Goal: Information Seeking & Learning: Check status

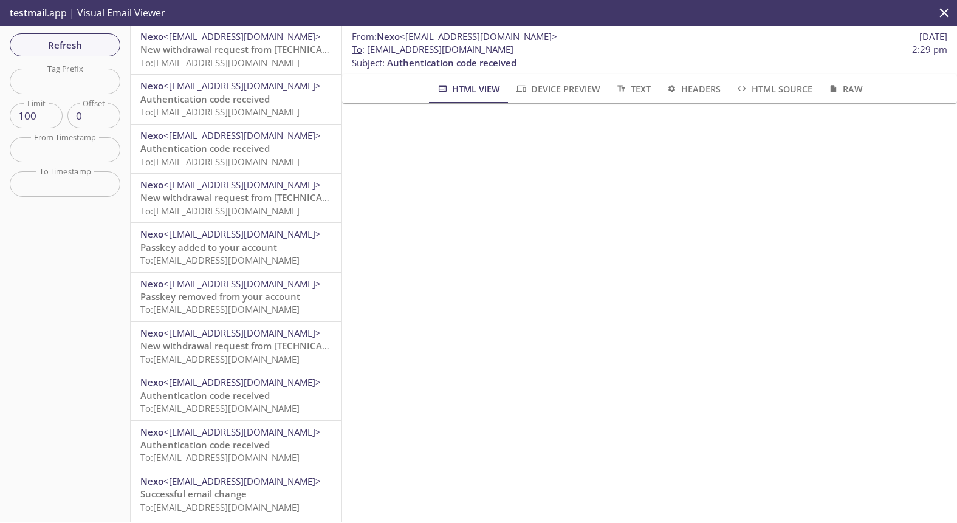
scroll to position [104, 0]
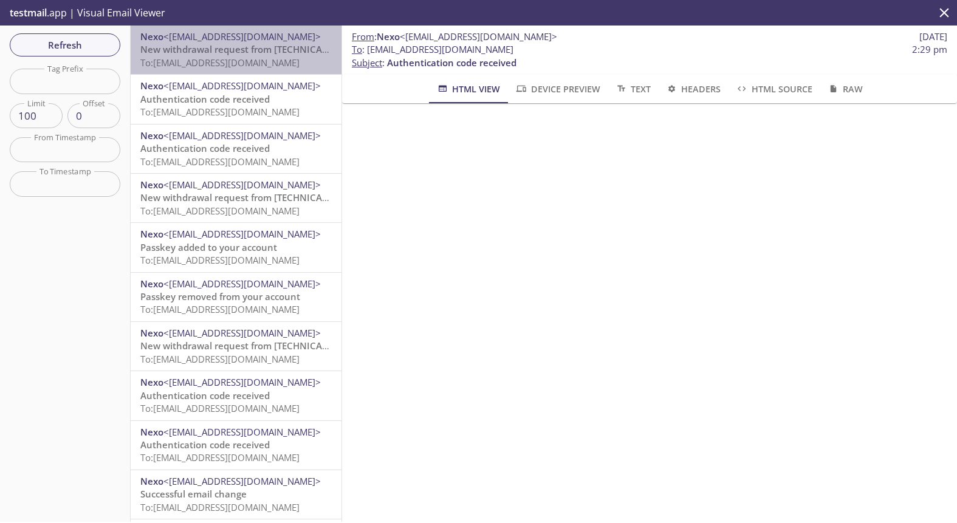
click at [256, 55] on span "New withdrawal request from [TECHNICAL_ID] - (CET)" at bounding box center [256, 49] width 233 height 12
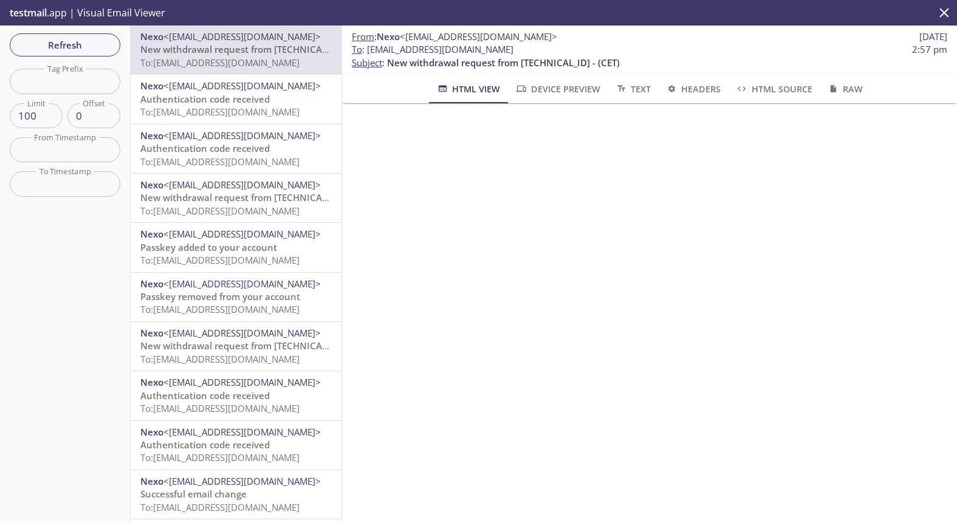
scroll to position [266, 0]
click at [77, 51] on span "Refresh" at bounding box center [64, 45] width 91 height 16
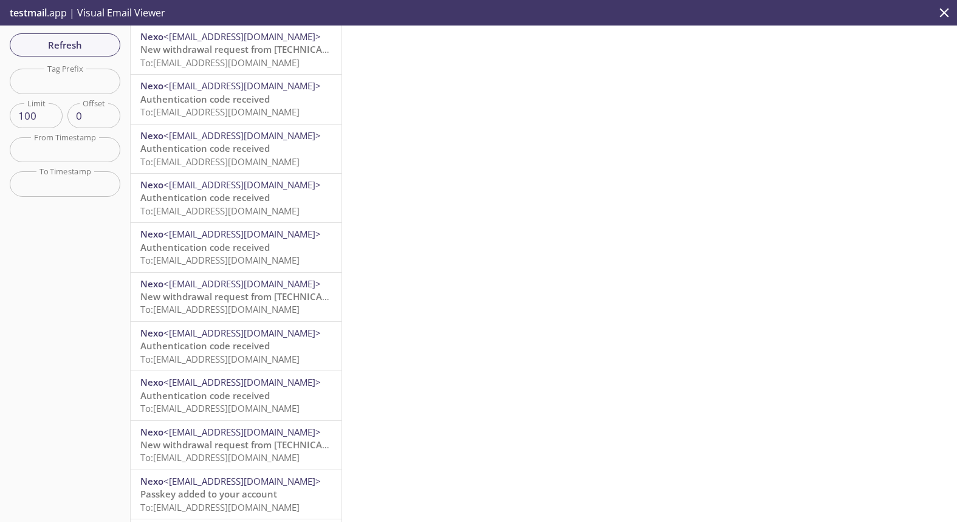
click at [256, 57] on span "To: [EMAIL_ADDRESS][DOMAIN_NAME]" at bounding box center [219, 63] width 159 height 12
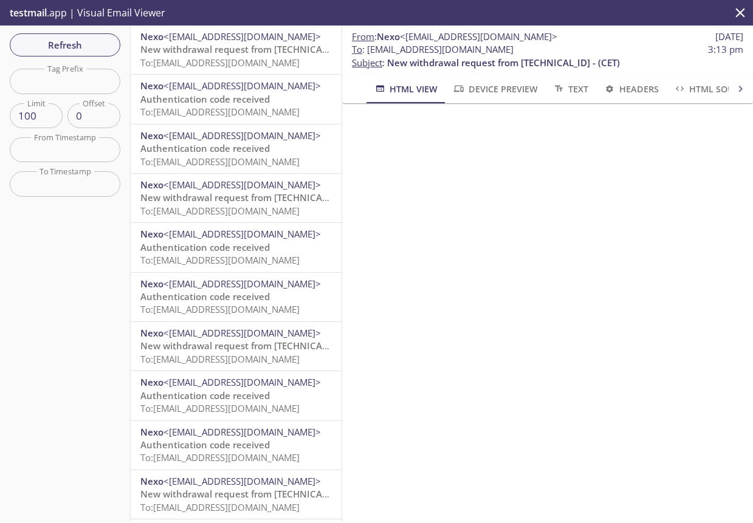
click at [235, 65] on span "To: [EMAIL_ADDRESS][DOMAIN_NAME]" at bounding box center [219, 63] width 159 height 12
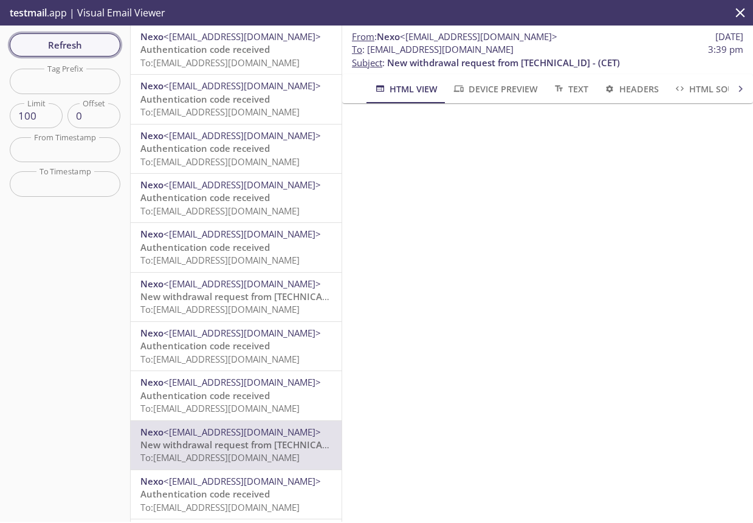
click at [61, 46] on span "Refresh" at bounding box center [64, 45] width 91 height 16
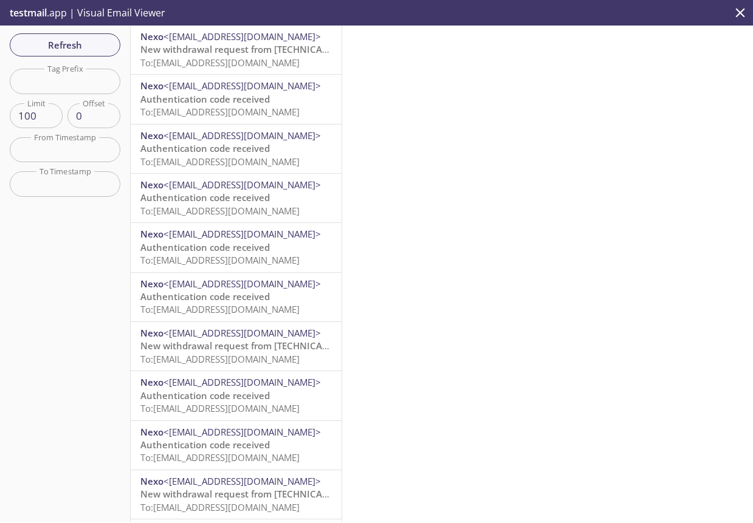
click at [263, 51] on span "New withdrawal request from [TECHNICAL_ID] - (CET)" at bounding box center [256, 49] width 233 height 12
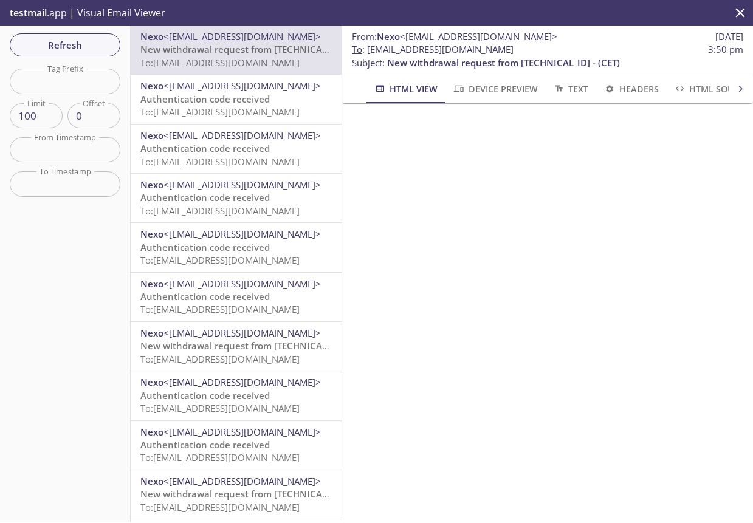
scroll to position [235, 0]
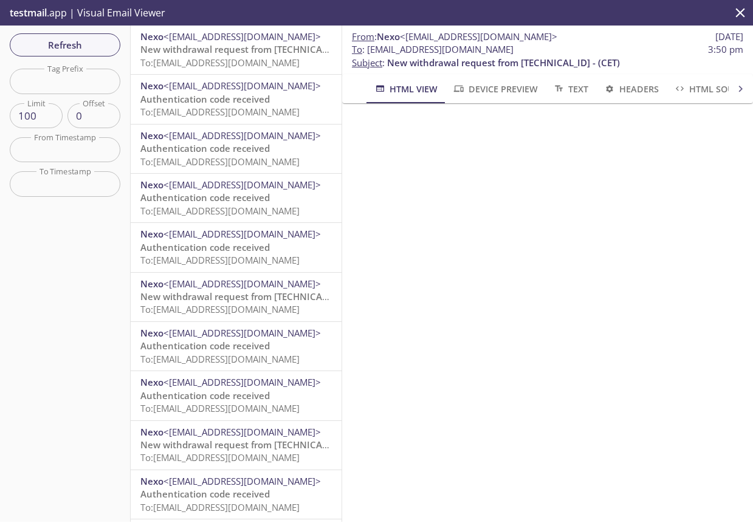
click at [266, 68] on span "To: [EMAIL_ADDRESS][DOMAIN_NAME]" at bounding box center [219, 63] width 159 height 12
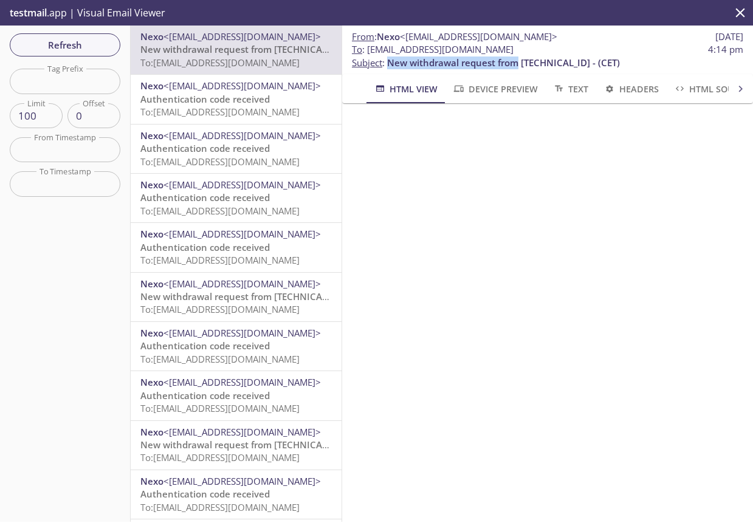
drag, startPoint x: 388, startPoint y: 61, endPoint x: 518, endPoint y: 69, distance: 130.3
click at [518, 69] on p "To : [EMAIL_ADDRESS][DOMAIN_NAME] 4:14 pm Subject : New withdrawal request from…" at bounding box center [547, 56] width 391 height 26
